Goal: Task Accomplishment & Management: Use online tool/utility

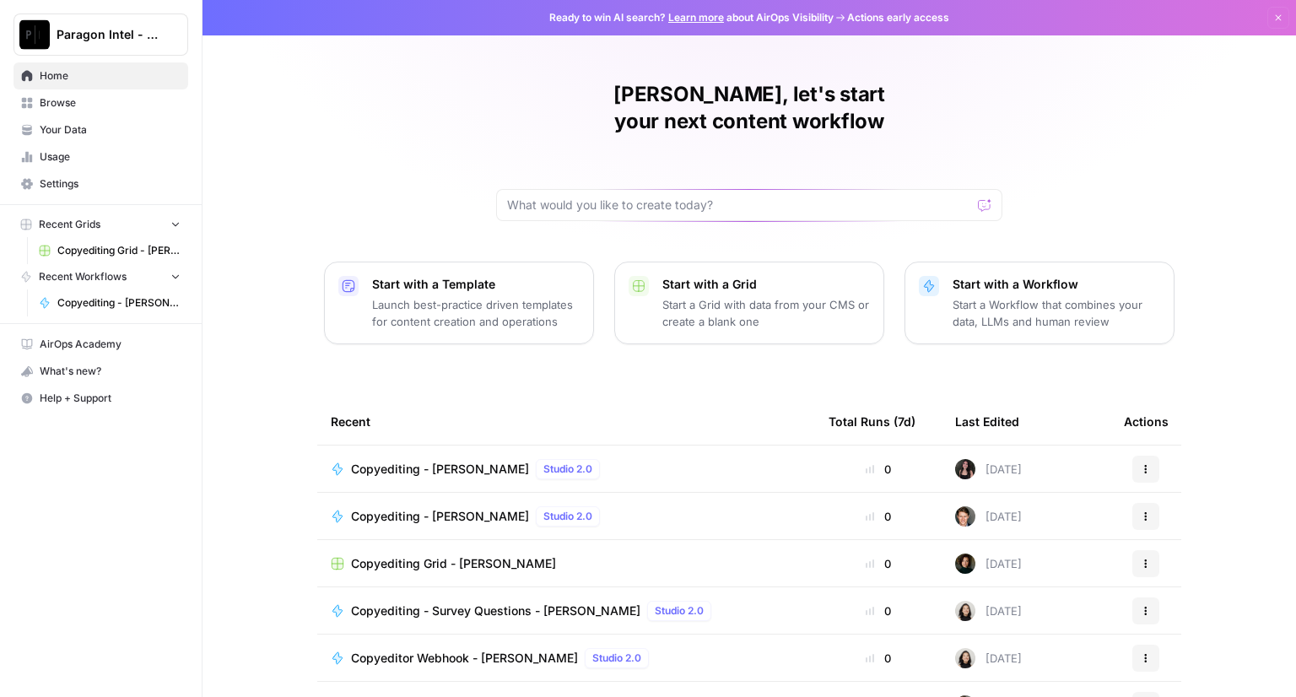
click at [412, 461] on span "Copyediting - [PERSON_NAME]" at bounding box center [440, 469] width 178 height 17
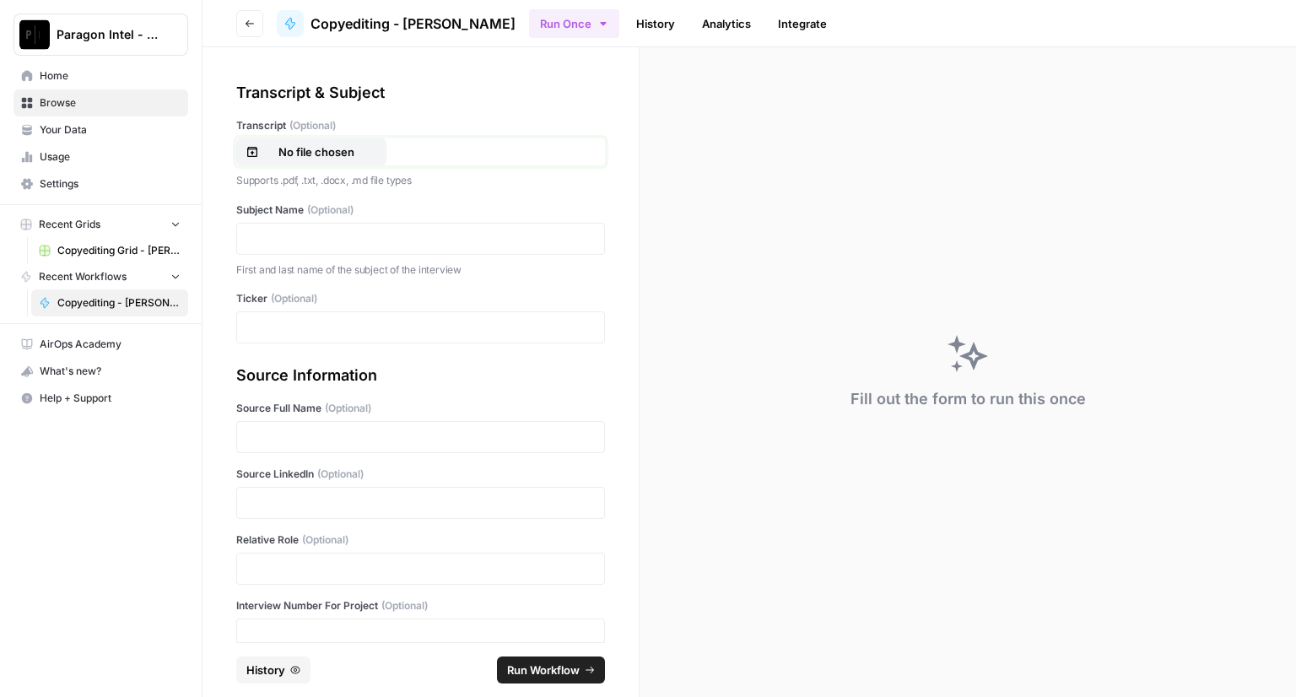
click at [294, 153] on p "No file chosen" at bounding box center [316, 151] width 108 height 17
click at [353, 241] on p at bounding box center [420, 238] width 347 height 17
click at [312, 320] on p at bounding box center [420, 327] width 347 height 17
click at [285, 444] on p at bounding box center [420, 437] width 347 height 17
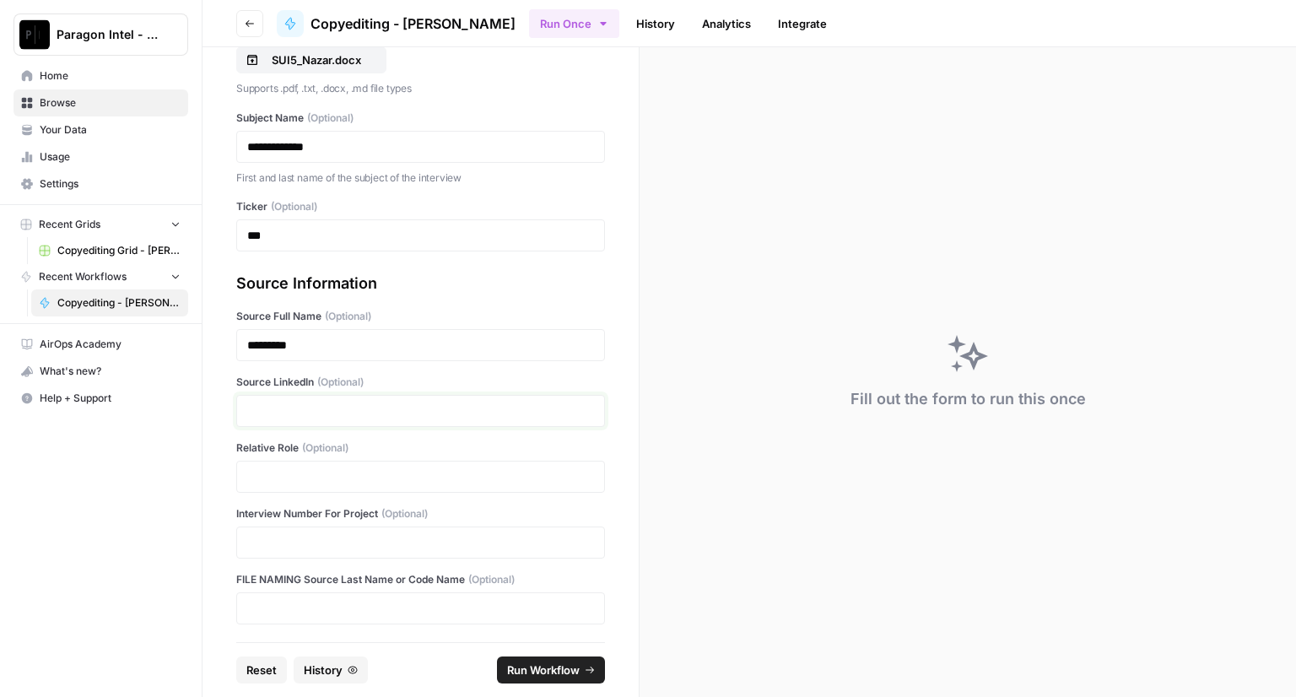
click at [325, 406] on p at bounding box center [420, 410] width 347 height 17
click at [292, 475] on p at bounding box center [420, 476] width 347 height 17
click at [300, 531] on div at bounding box center [420, 542] width 369 height 32
click at [299, 549] on div at bounding box center [420, 542] width 369 height 32
click at [300, 551] on div at bounding box center [420, 542] width 369 height 32
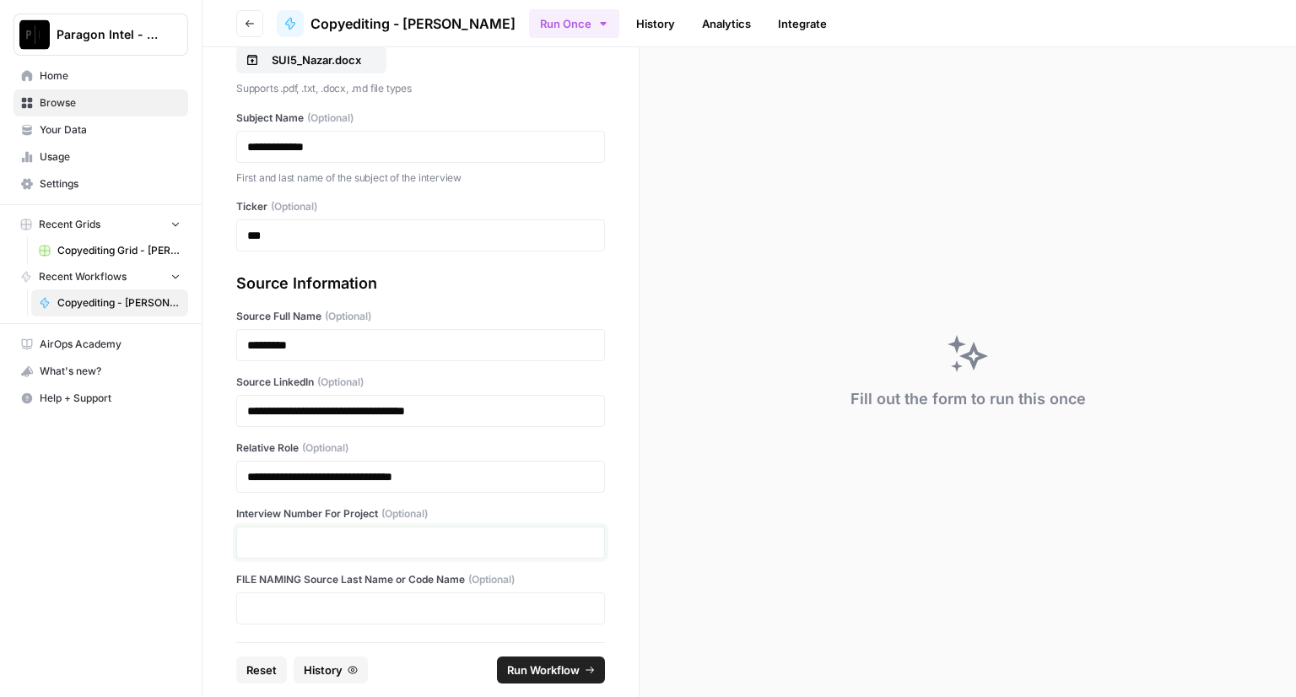
click at [300, 548] on p at bounding box center [420, 542] width 347 height 17
click at [567, 666] on span "Run Workflow" at bounding box center [543, 669] width 73 height 17
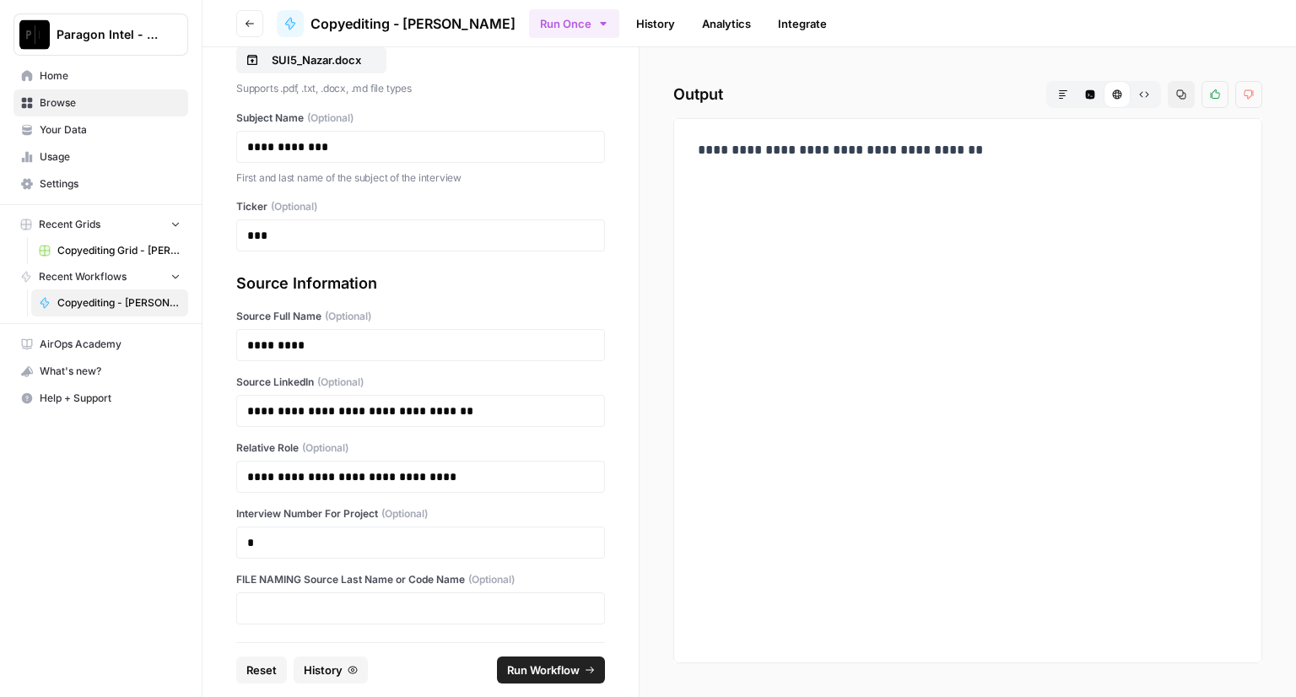
click at [55, 85] on link "Home" at bounding box center [100, 75] width 175 height 27
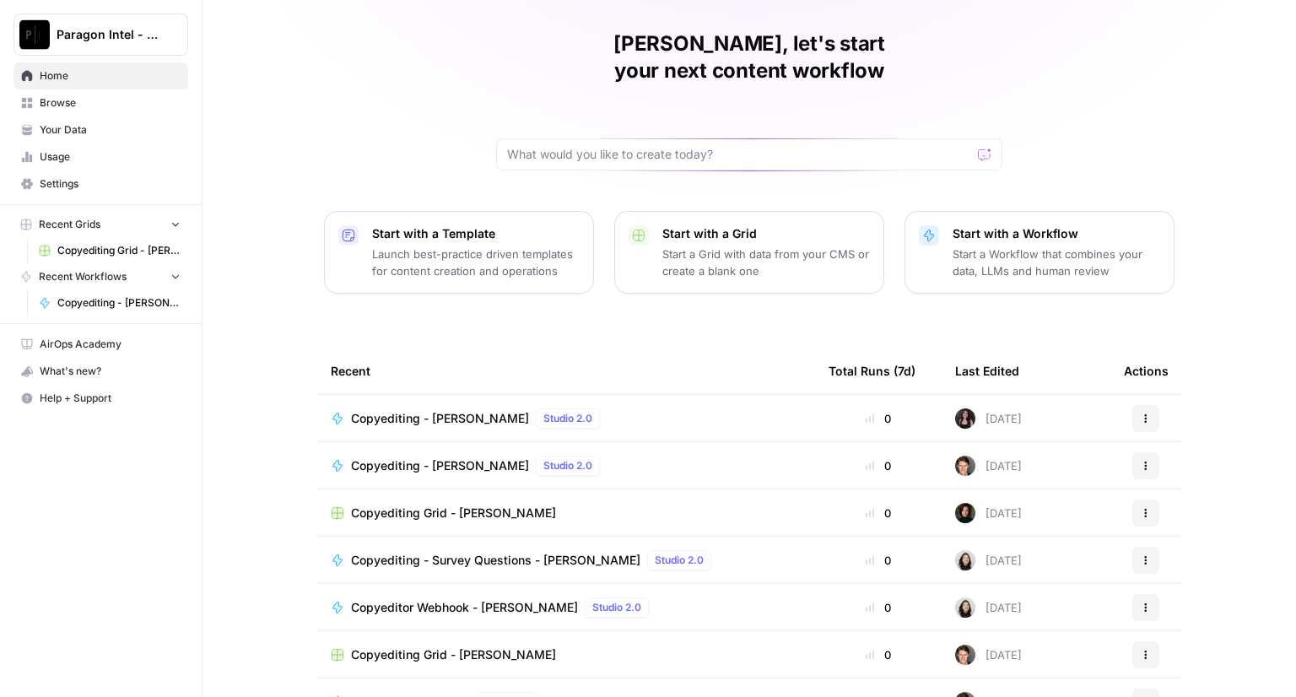
scroll to position [78, 0]
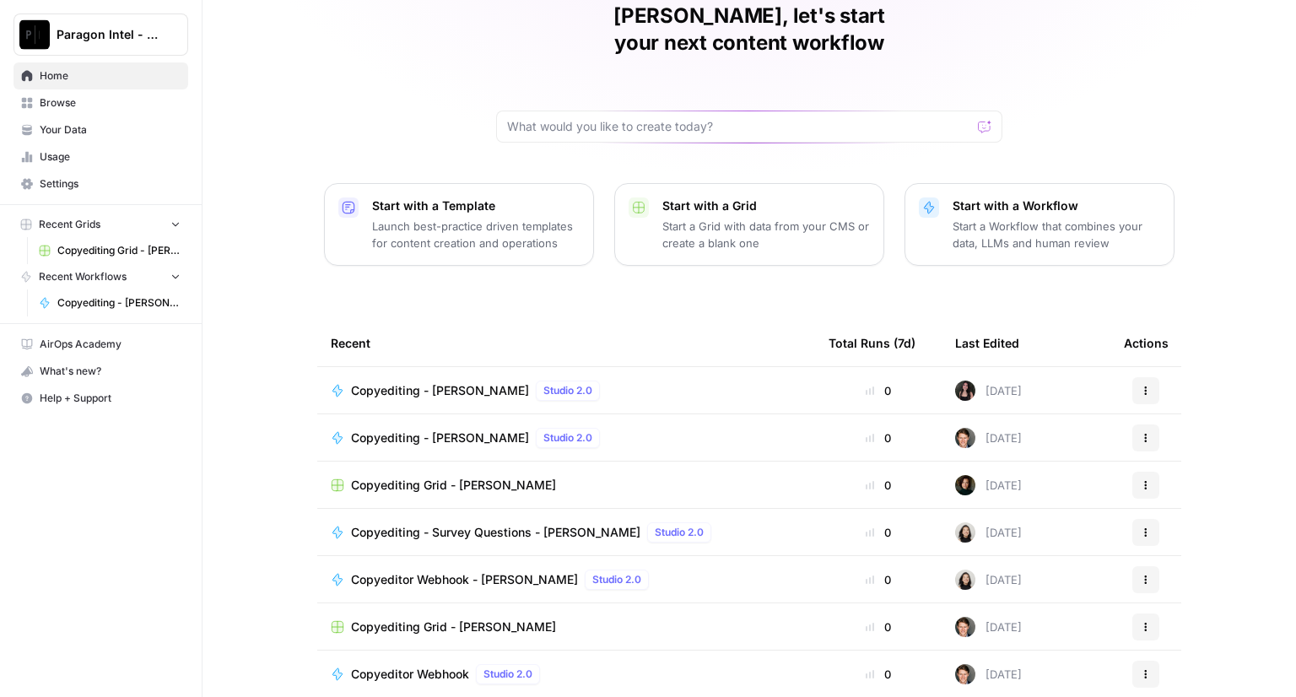
click at [379, 618] on span "Copyediting Grid - [PERSON_NAME]" at bounding box center [453, 626] width 205 height 17
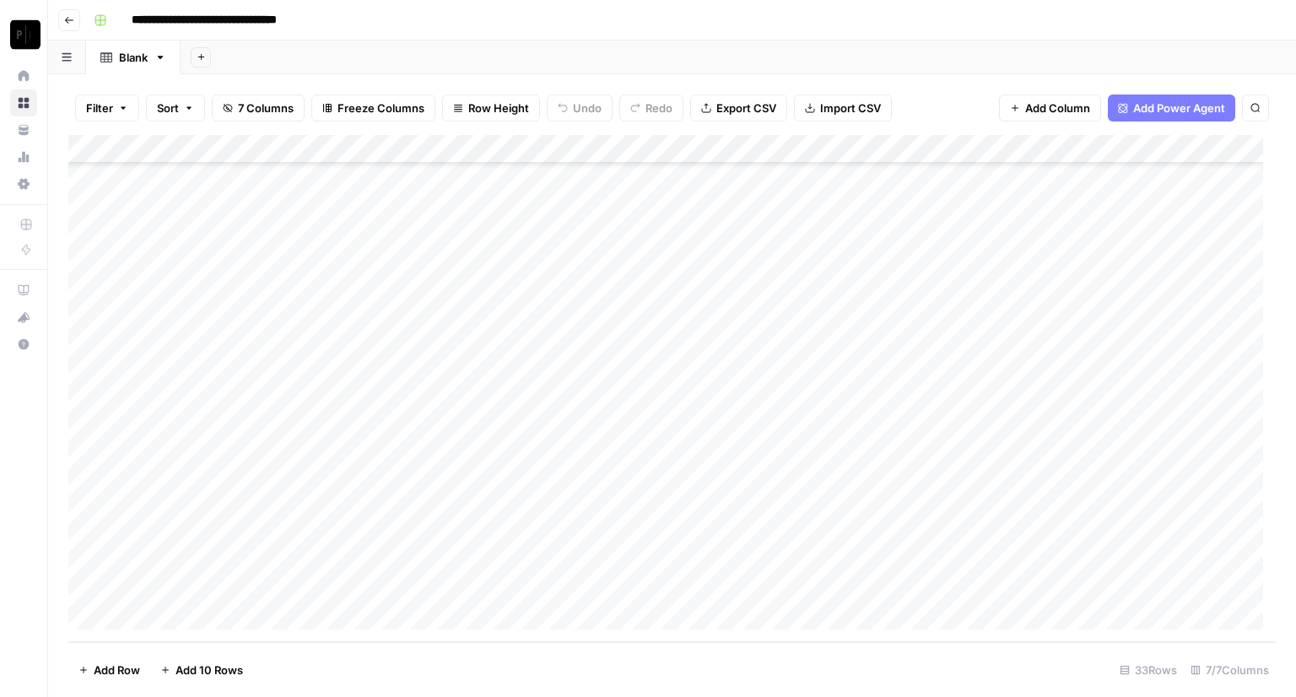
scroll to position [508, 0]
click at [987, 591] on div "Add Column" at bounding box center [671, 388] width 1207 height 507
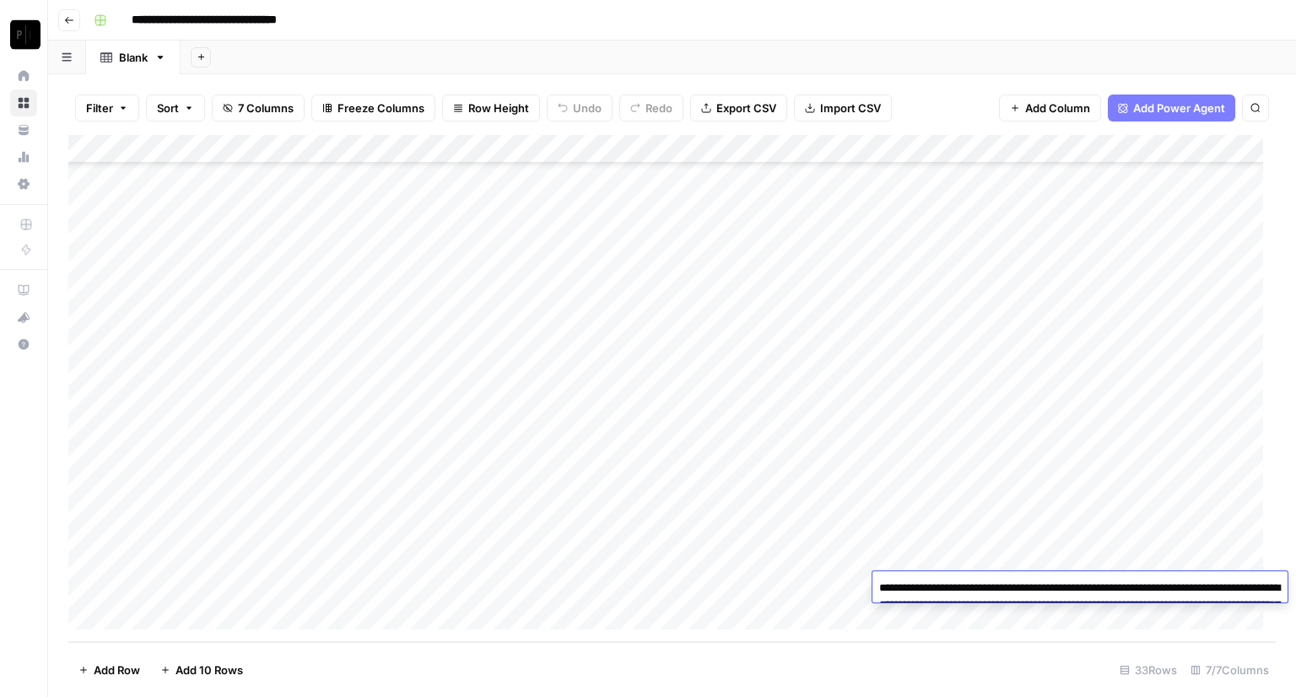
click at [938, 591] on textarea "**********" at bounding box center [1079, 613] width 415 height 74
